Goal: Use online tool/utility: Utilize a website feature to perform a specific function

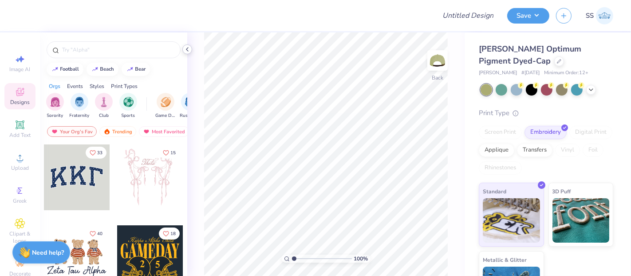
click at [190, 48] on icon at bounding box center [187, 49] width 7 height 7
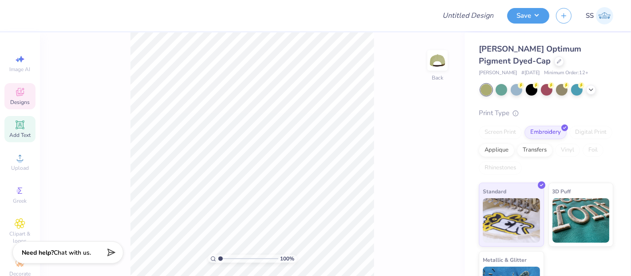
click at [15, 128] on icon at bounding box center [20, 124] width 11 height 11
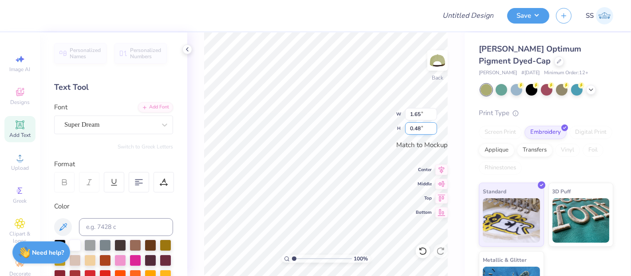
scroll to position [8, 1]
type textarea "T"
type textarea "EXTRAORDINARY"
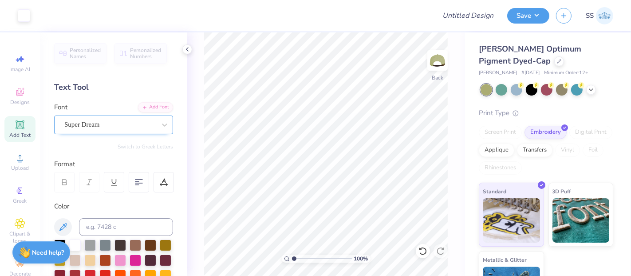
click at [116, 121] on div "Super Dream" at bounding box center [109, 125] width 93 height 14
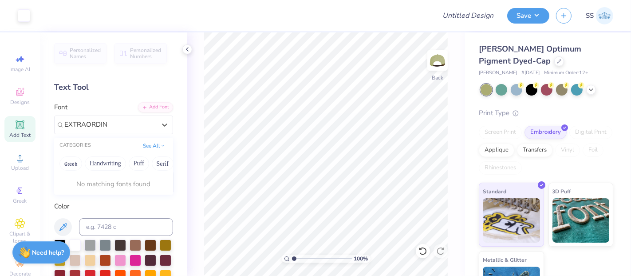
type input "EXTRAORDINA"
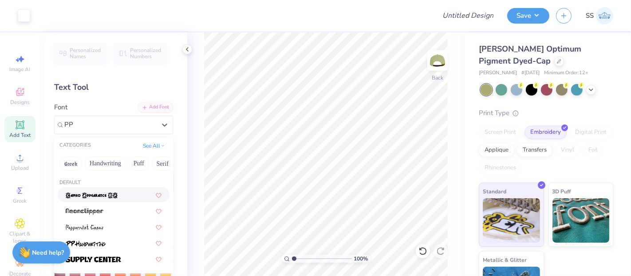
type input "PP"
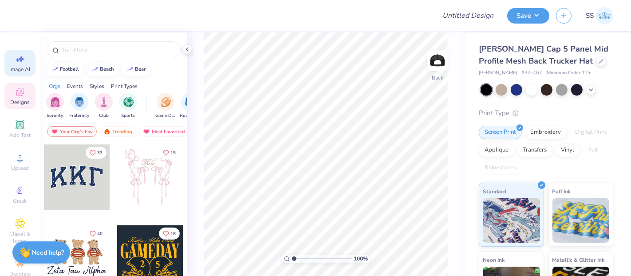
click at [17, 67] on span "Image AI" at bounding box center [20, 69] width 21 height 7
select select "4"
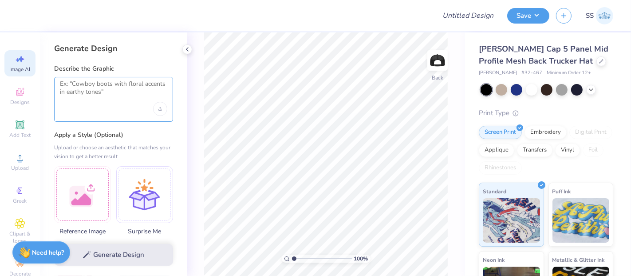
click at [147, 91] on textarea at bounding box center [113, 91] width 107 height 22
paste textarea "'Extraordinary' in the font PP editorial new"
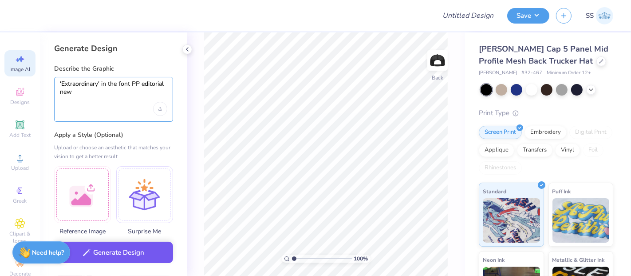
type textarea "'Extraordinary' in the font PP editorial new"
click at [115, 254] on button "Generate Design" at bounding box center [113, 252] width 119 height 22
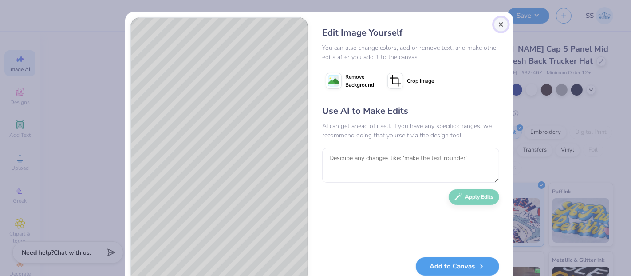
click at [494, 24] on button "Close" at bounding box center [501, 24] width 14 height 14
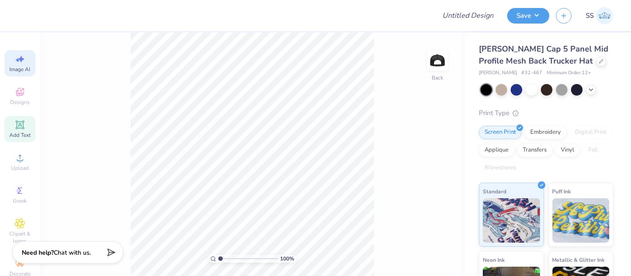
click at [15, 120] on icon at bounding box center [20, 124] width 11 height 11
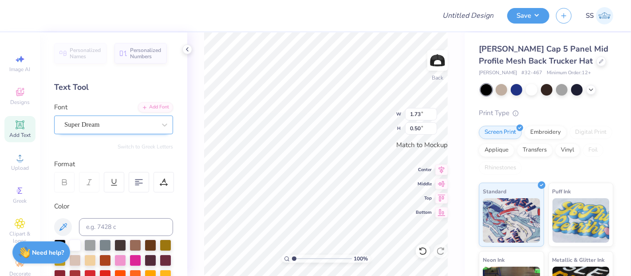
click at [120, 127] on div "Super Dream" at bounding box center [109, 125] width 93 height 14
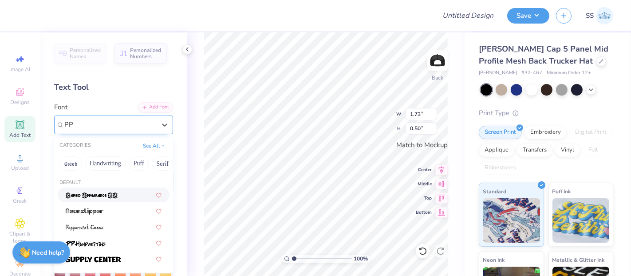
type input "PP"
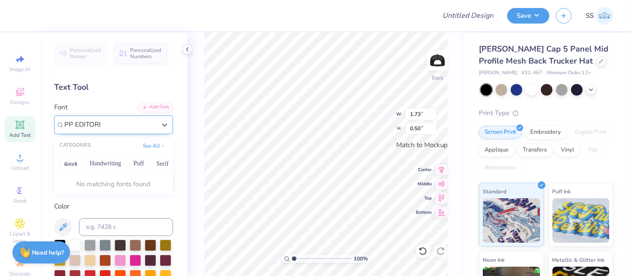
type input "PP"
type input "EDIT"
type input "POWER"
